Goal: Information Seeking & Learning: Learn about a topic

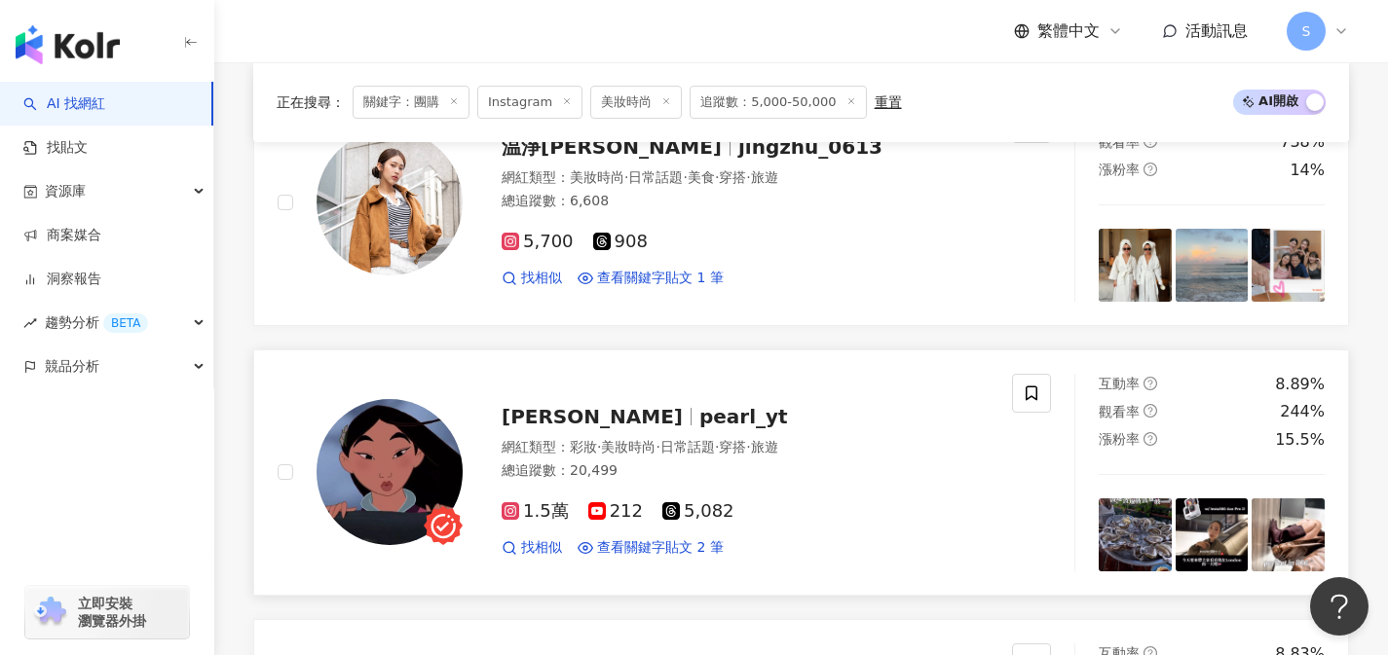
scroll to position [3221, 0]
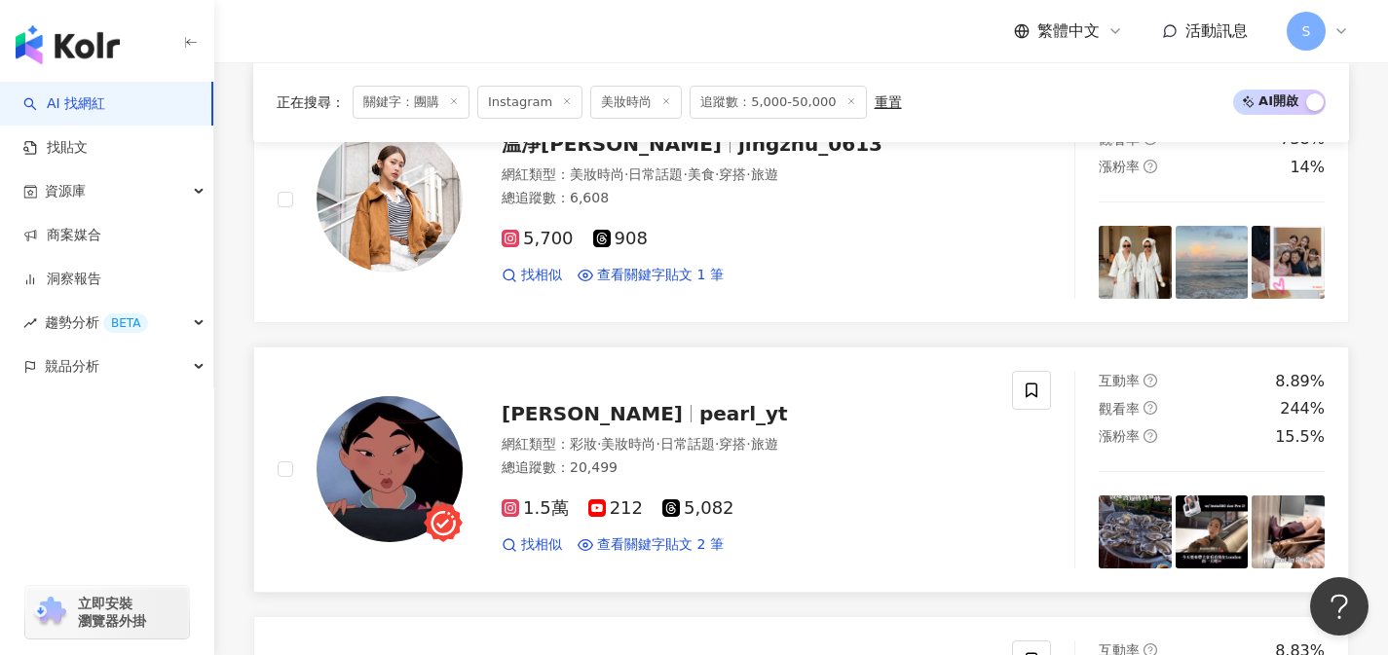
click at [683, 435] on div "網紅類型 ： 彩妝 · 美妝時尚 · 日常話題 · 穿搭 · 旅遊 總追蹤數 ： 20,499" at bounding box center [744, 459] width 487 height 48
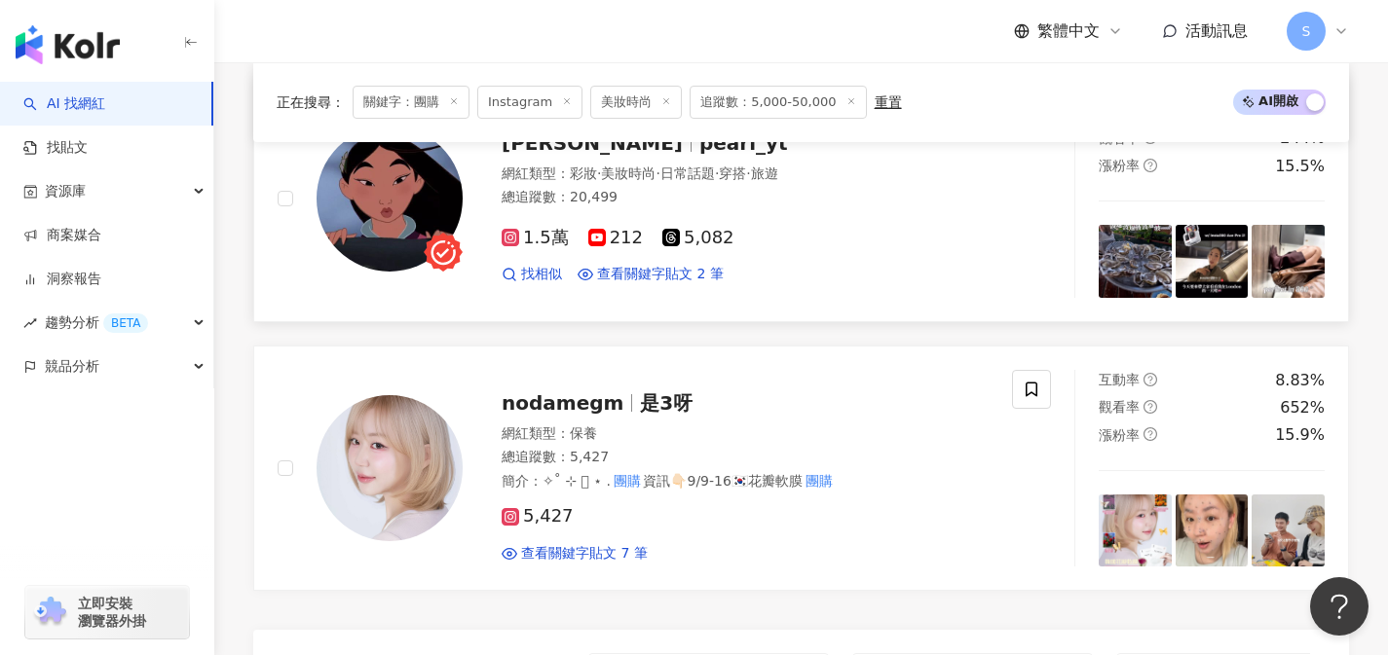
scroll to position [3493, 0]
click at [649, 490] on div "5,427 查看關鍵字貼文 7 筆" at bounding box center [744, 526] width 487 height 72
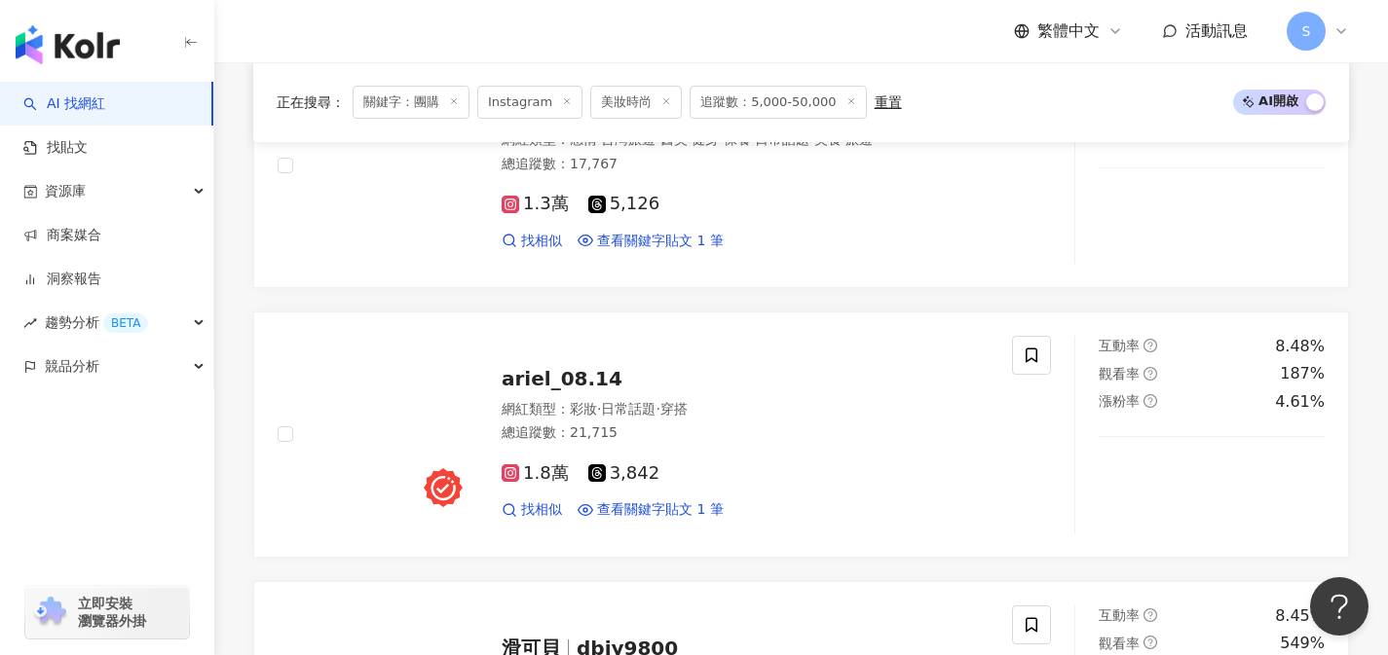
scroll to position [1576, 0]
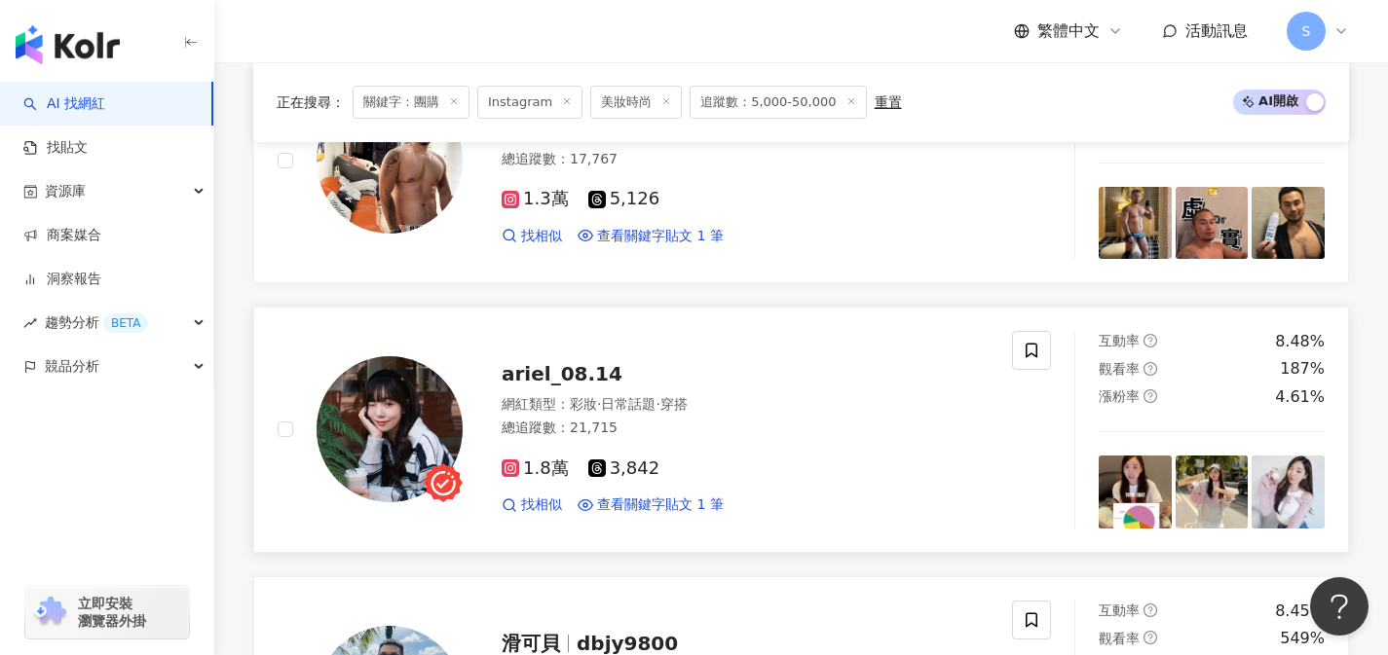
click at [707, 439] on div "網紅類型 ： 彩妝 · 日常話題 · 穿搭 總追蹤數 ： 21,715" at bounding box center [744, 419] width 487 height 48
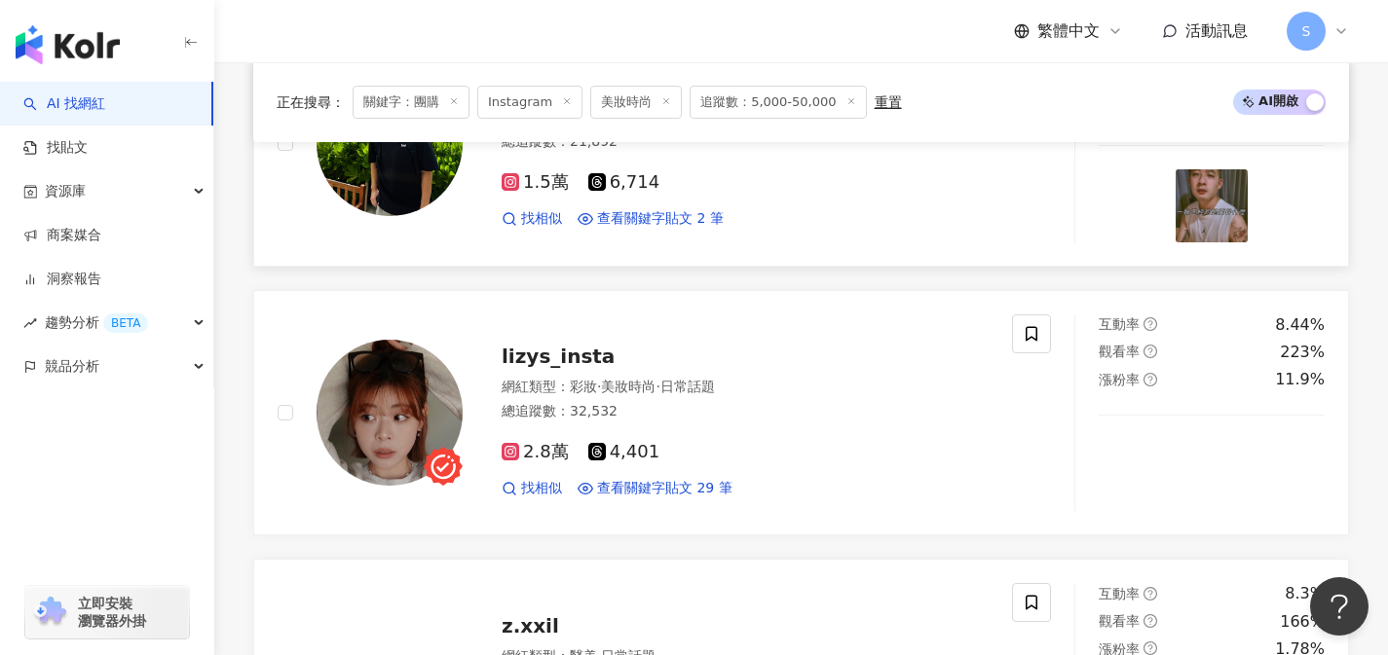
scroll to position [2152, 0]
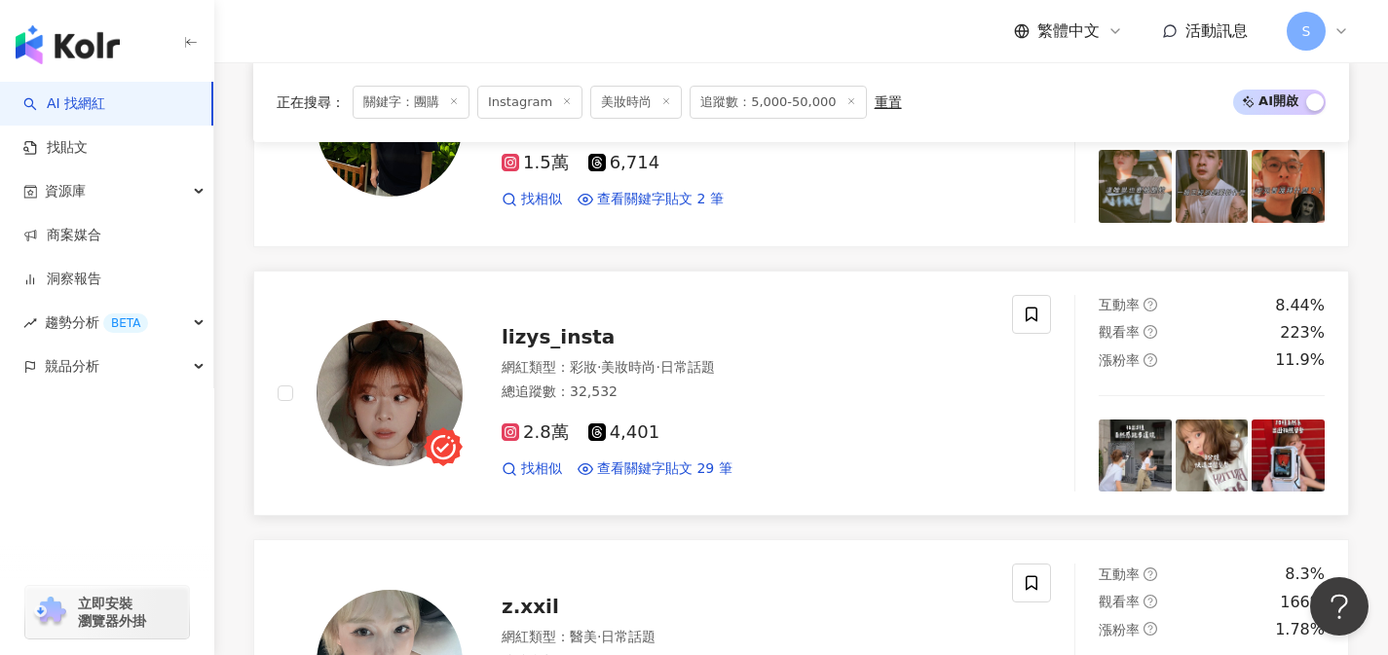
click at [699, 433] on div "2.8萬 4,401" at bounding box center [744, 433] width 487 height 21
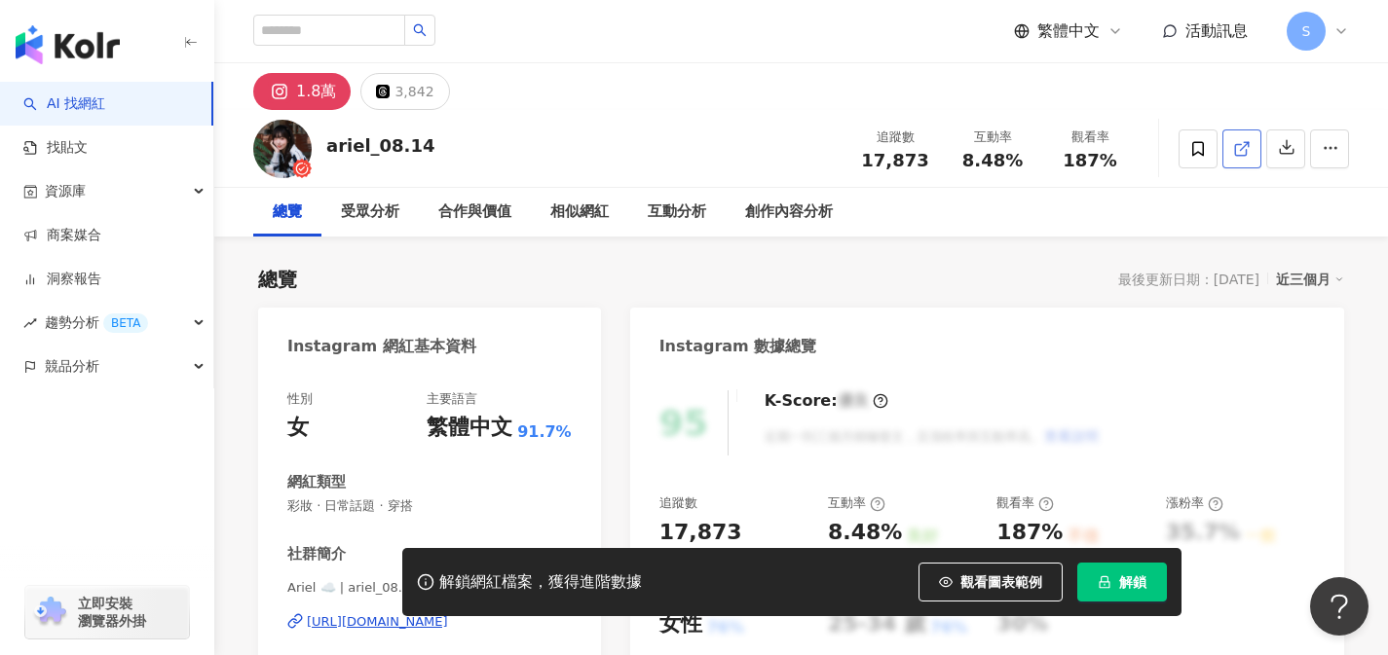
click at [1241, 162] on link at bounding box center [1241, 149] width 39 height 39
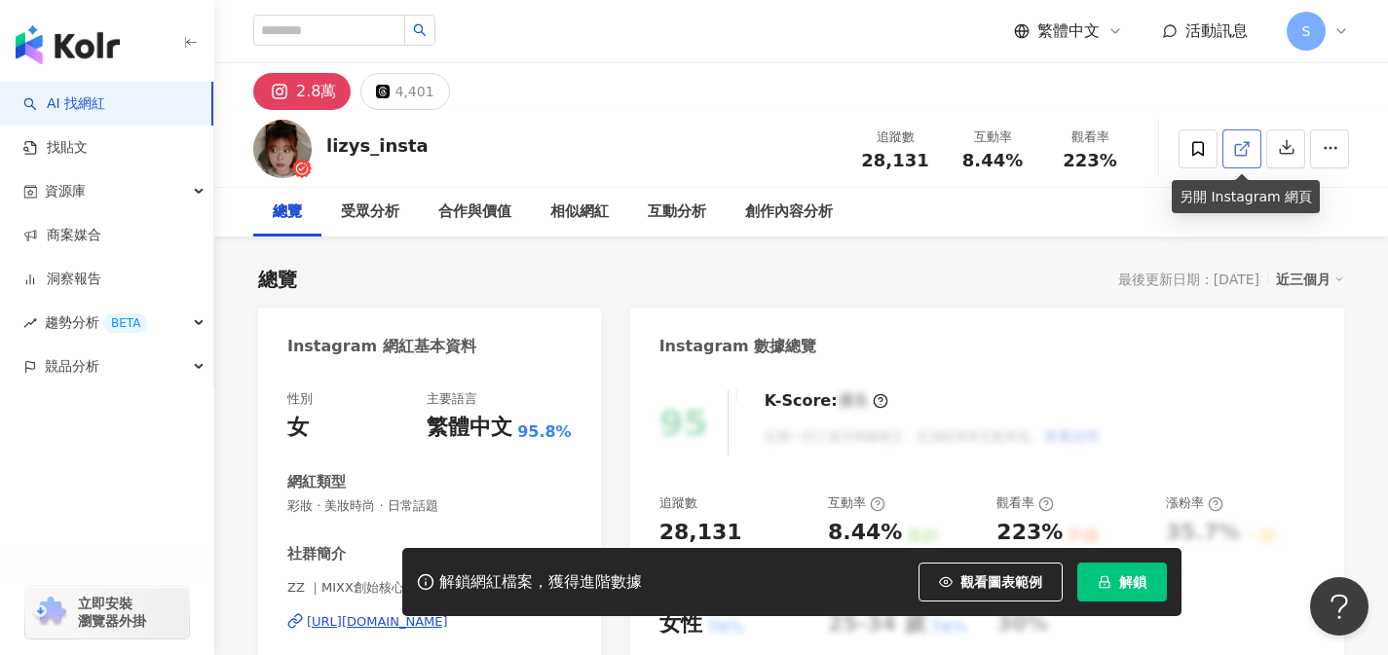
click at [1235, 153] on icon at bounding box center [1240, 149] width 11 height 11
